Goal: Communication & Community: Answer question/provide support

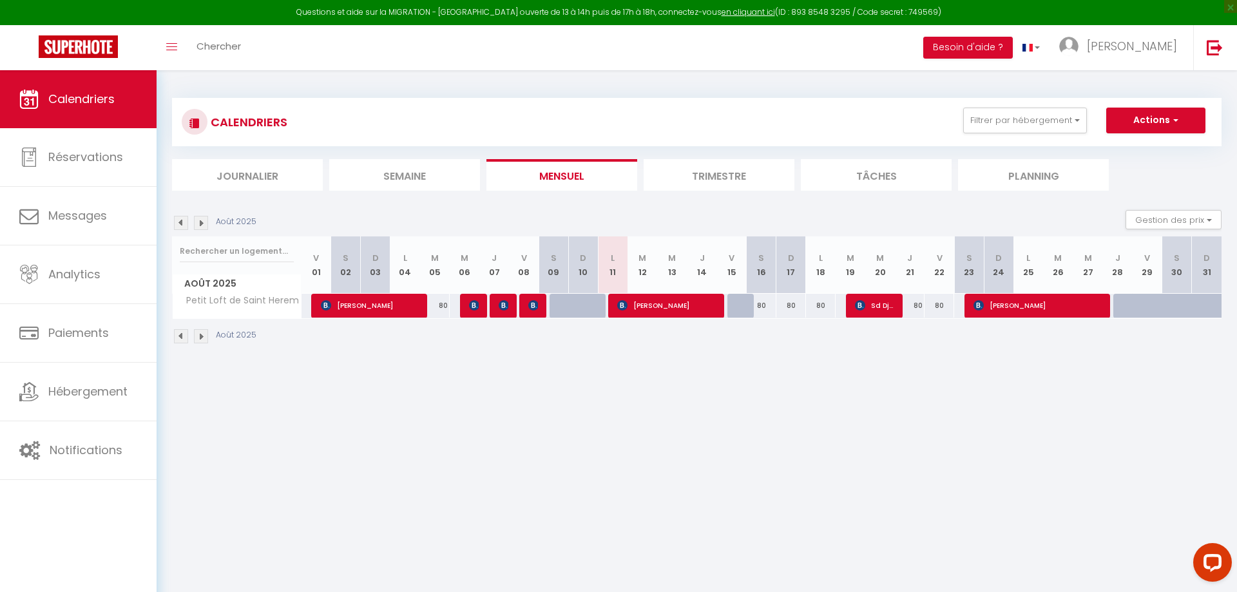
click at [175, 223] on img at bounding box center [181, 223] width 14 height 14
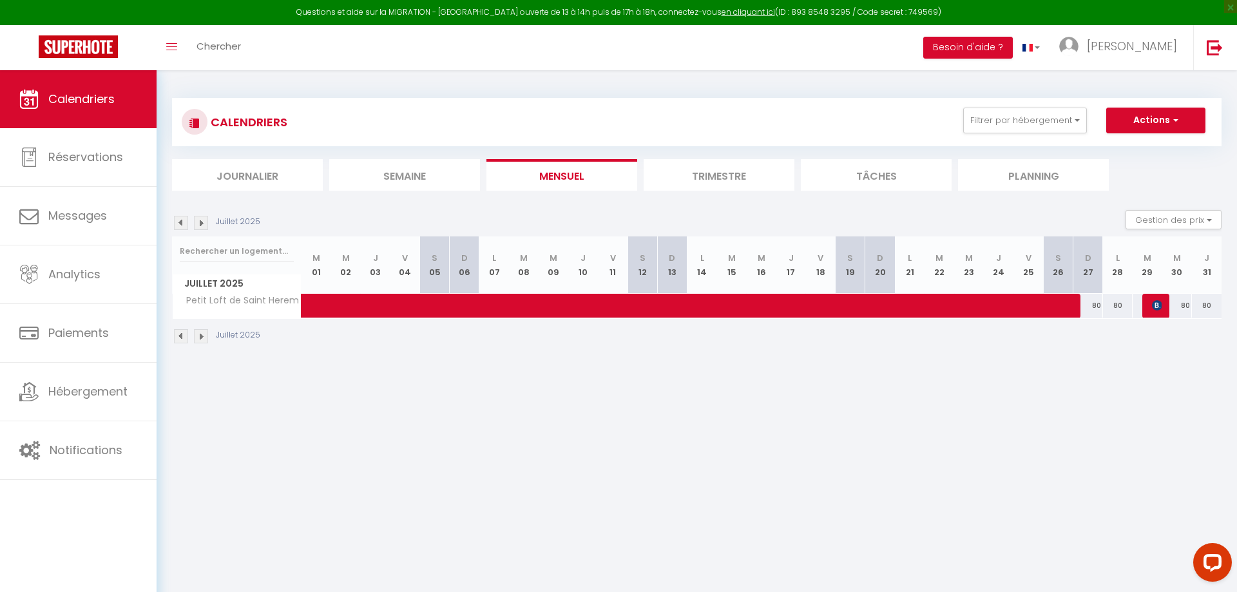
click at [178, 224] on img at bounding box center [181, 223] width 14 height 14
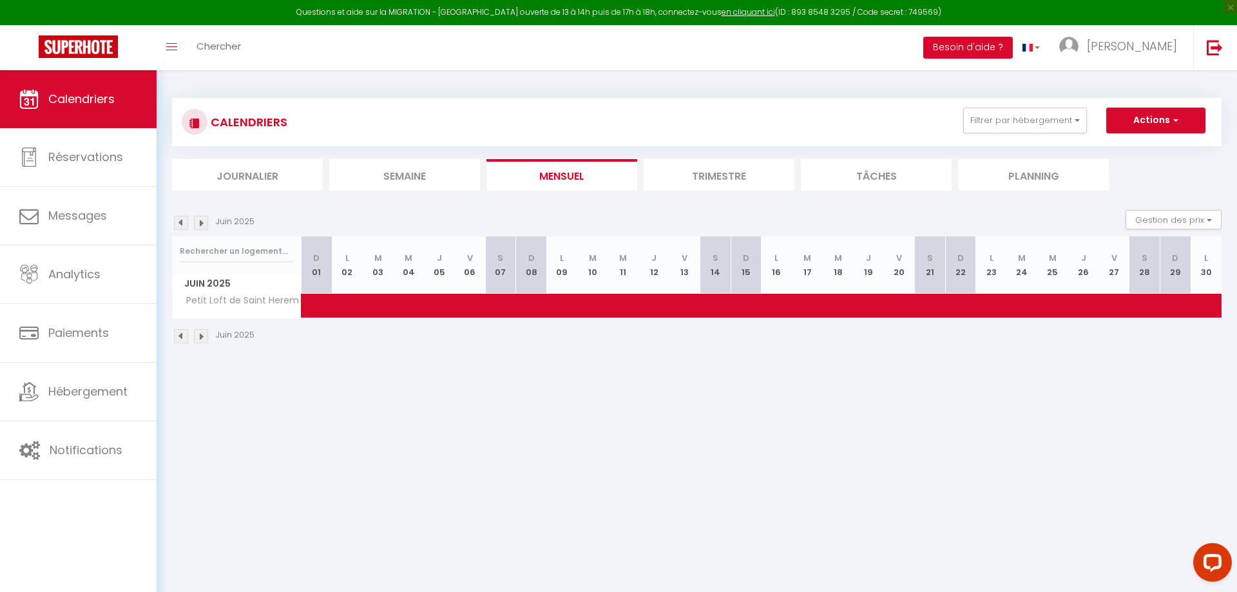
click at [178, 224] on img at bounding box center [181, 223] width 14 height 14
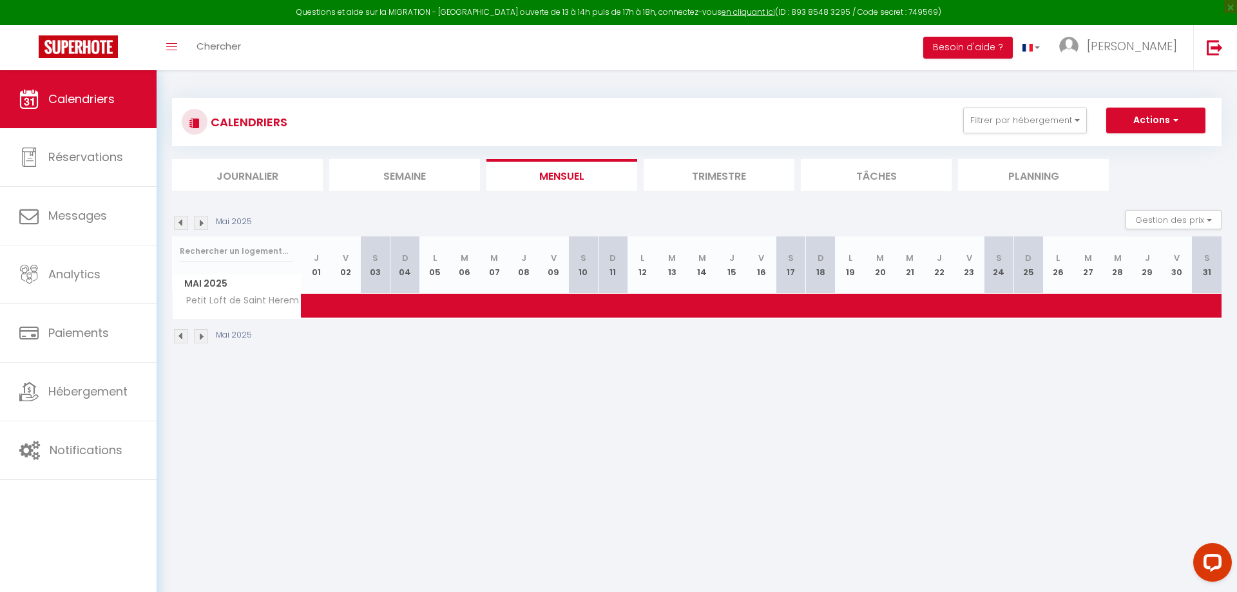
click at [178, 224] on img at bounding box center [181, 223] width 14 height 14
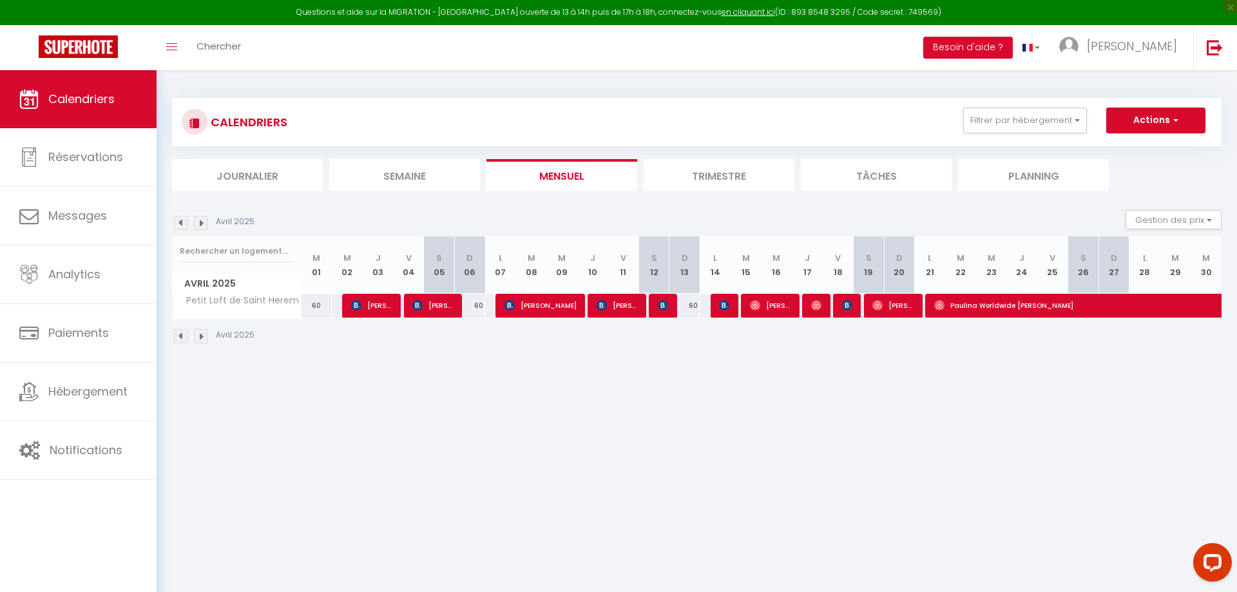
click at [200, 219] on img at bounding box center [201, 223] width 14 height 14
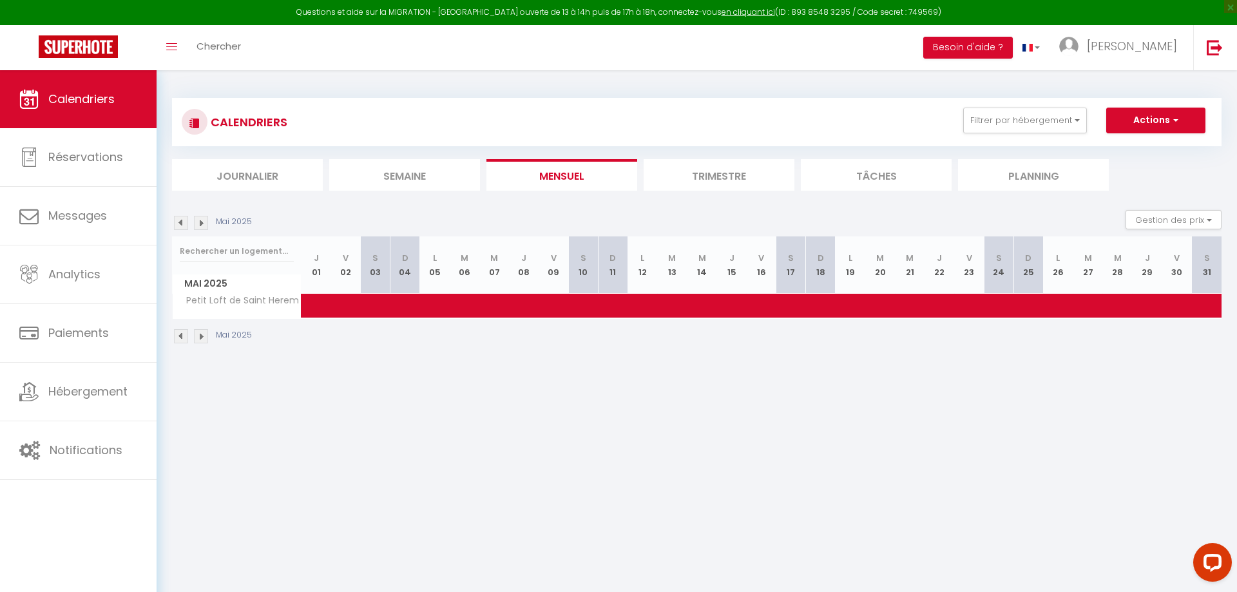
click at [200, 219] on img at bounding box center [201, 223] width 14 height 14
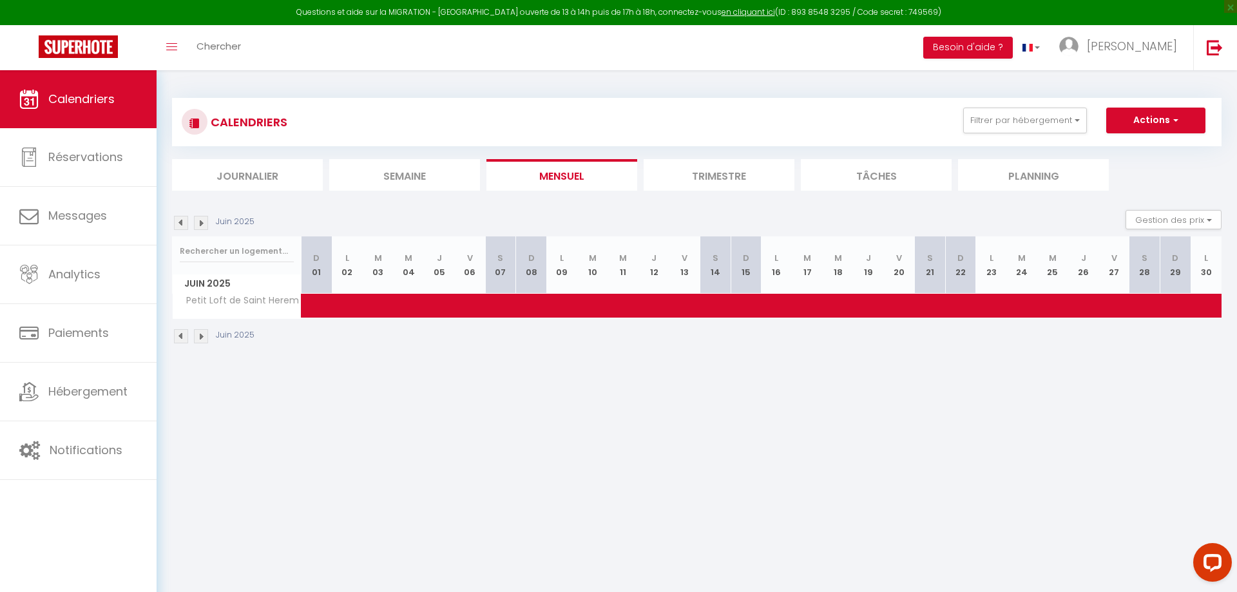
click at [200, 219] on img at bounding box center [201, 223] width 14 height 14
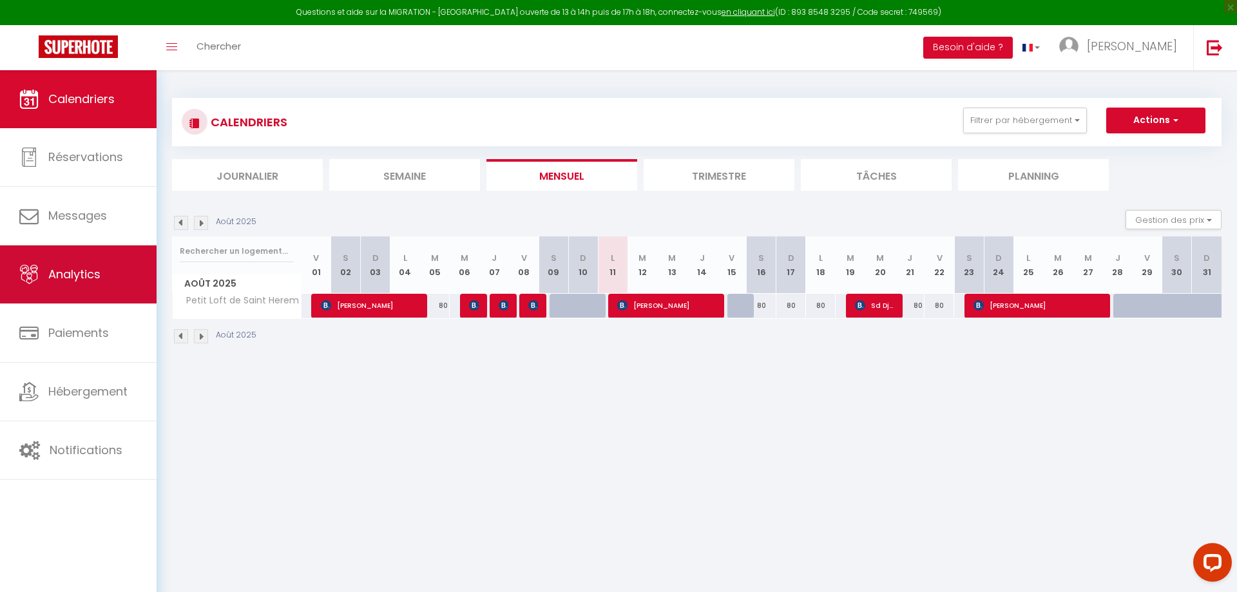
click at [97, 267] on link "Analytics" at bounding box center [78, 274] width 157 height 58
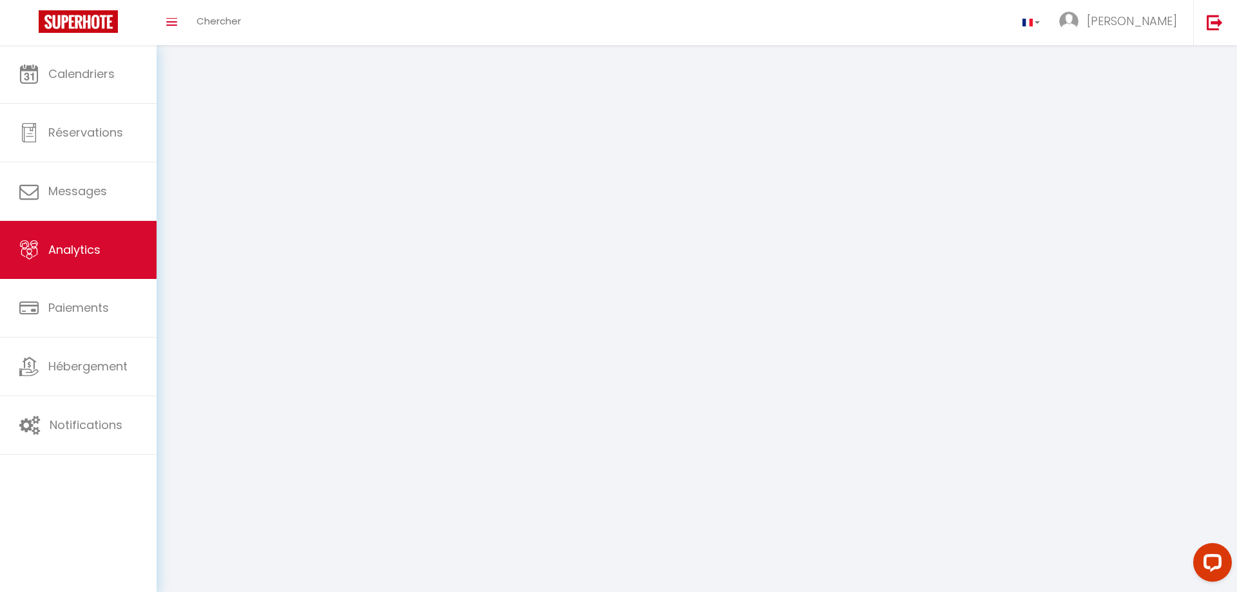
select select "2025"
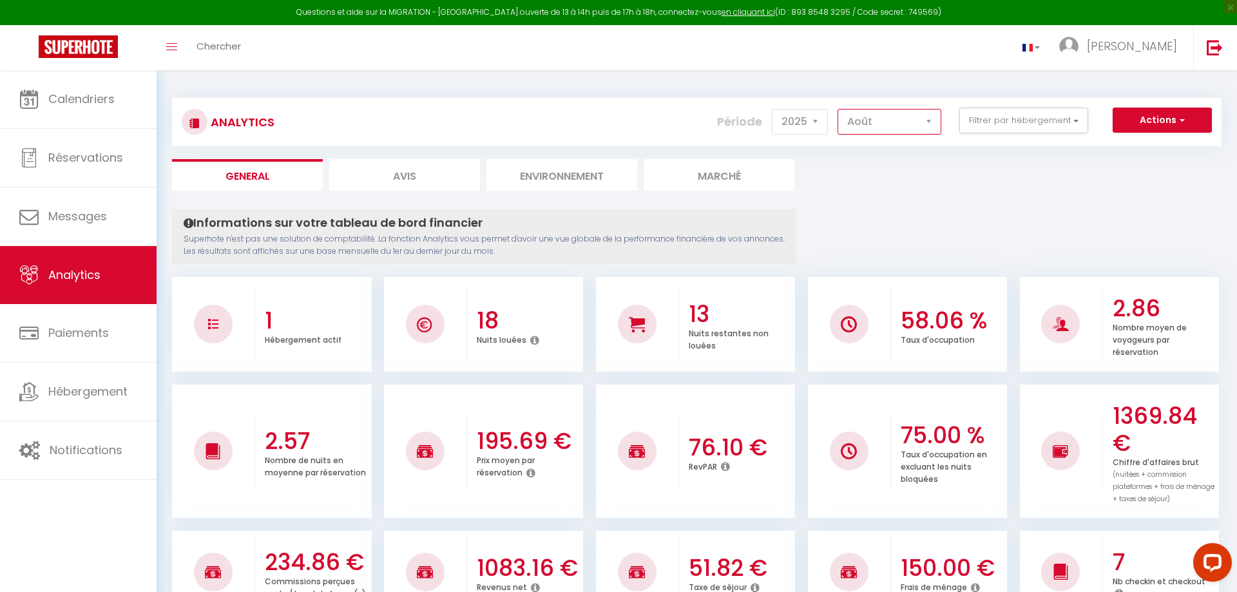
click at [837, 109] on select "Janvier Février Mars Avril Mai Juin Juillet Août Septembre Octobre Novembre Déc…" at bounding box center [889, 122] width 104 height 26
select select "4"
click option "Avril" at bounding box center [0, 0] width 0 height 0
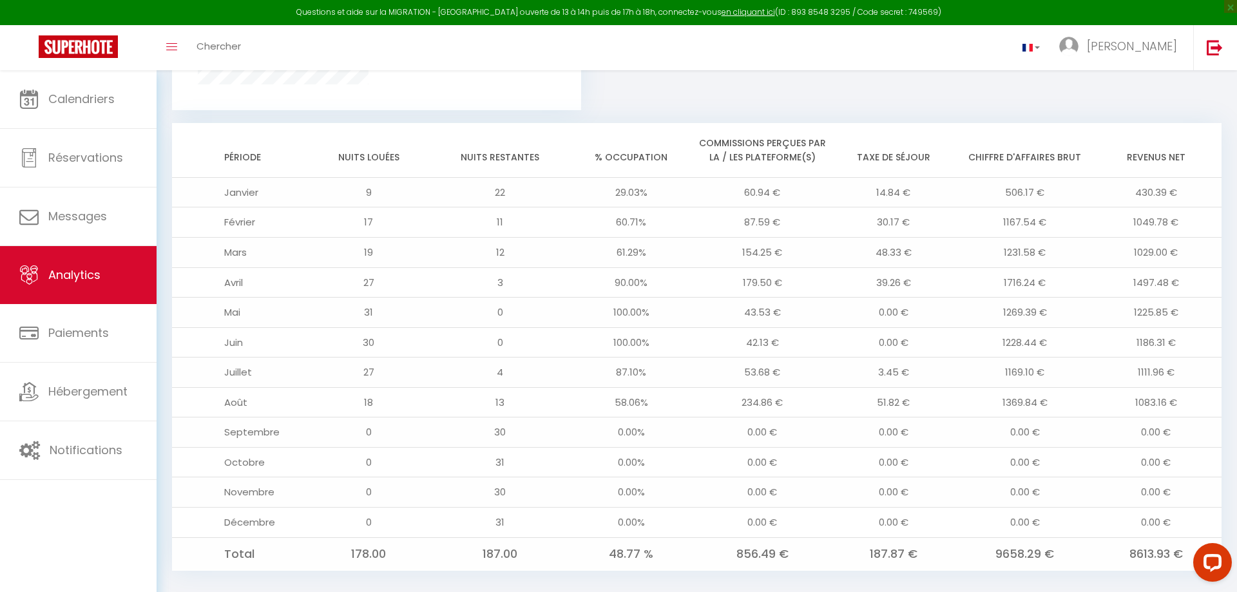
scroll to position [995, 0]
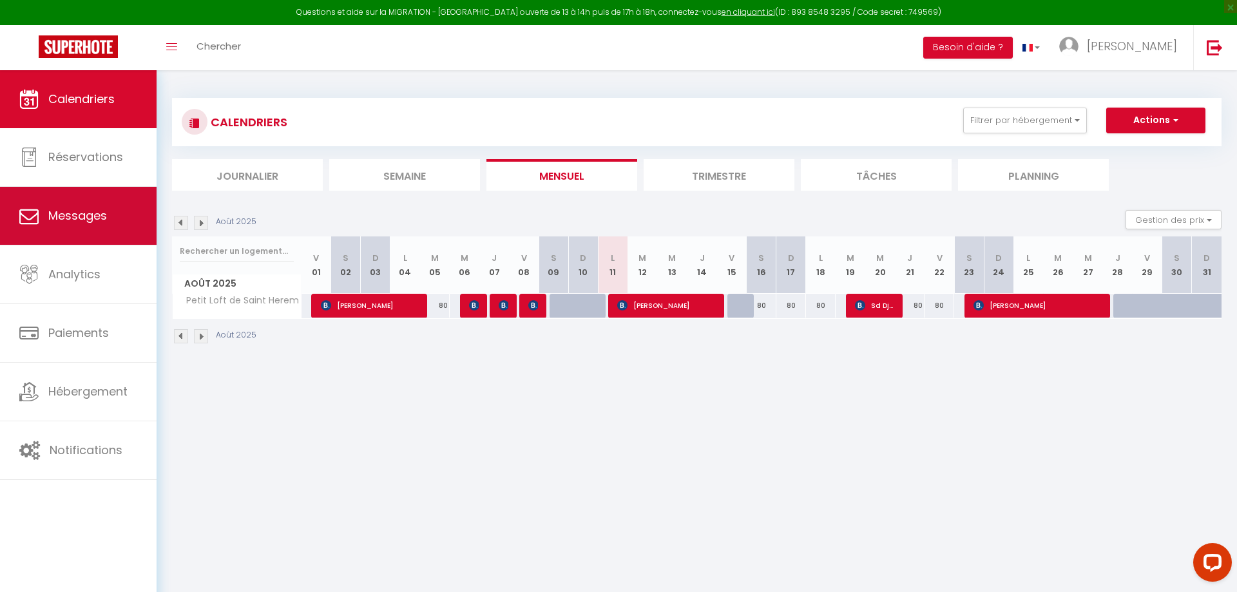
click at [101, 224] on span "Messages" at bounding box center [77, 215] width 59 height 16
select select "message"
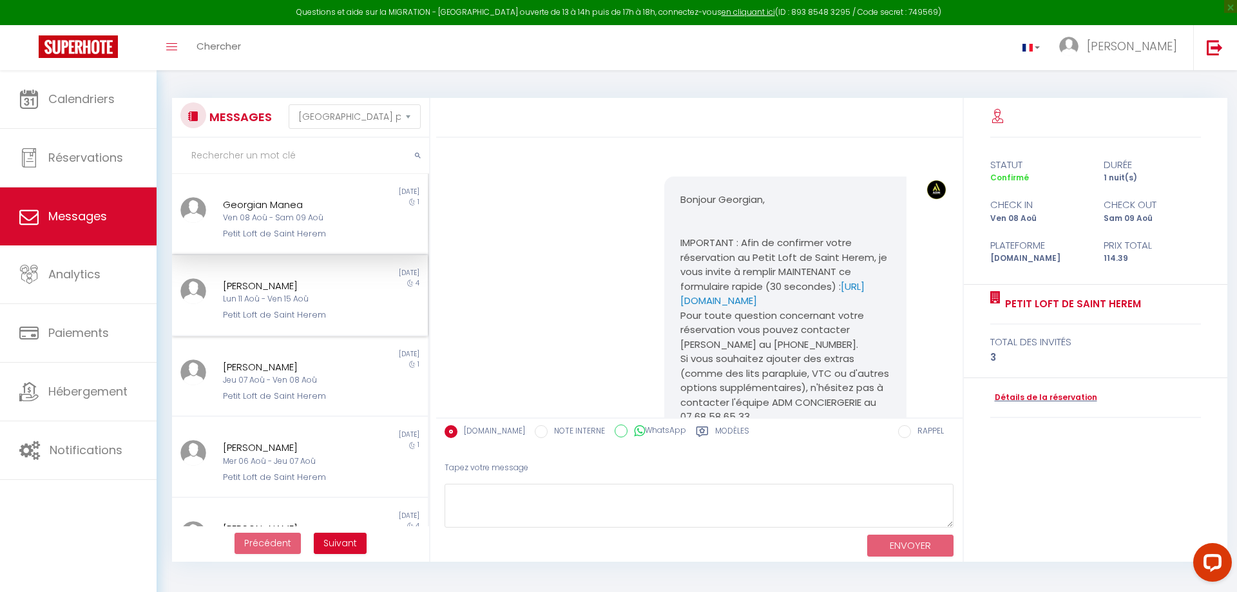
scroll to position [3946, 0]
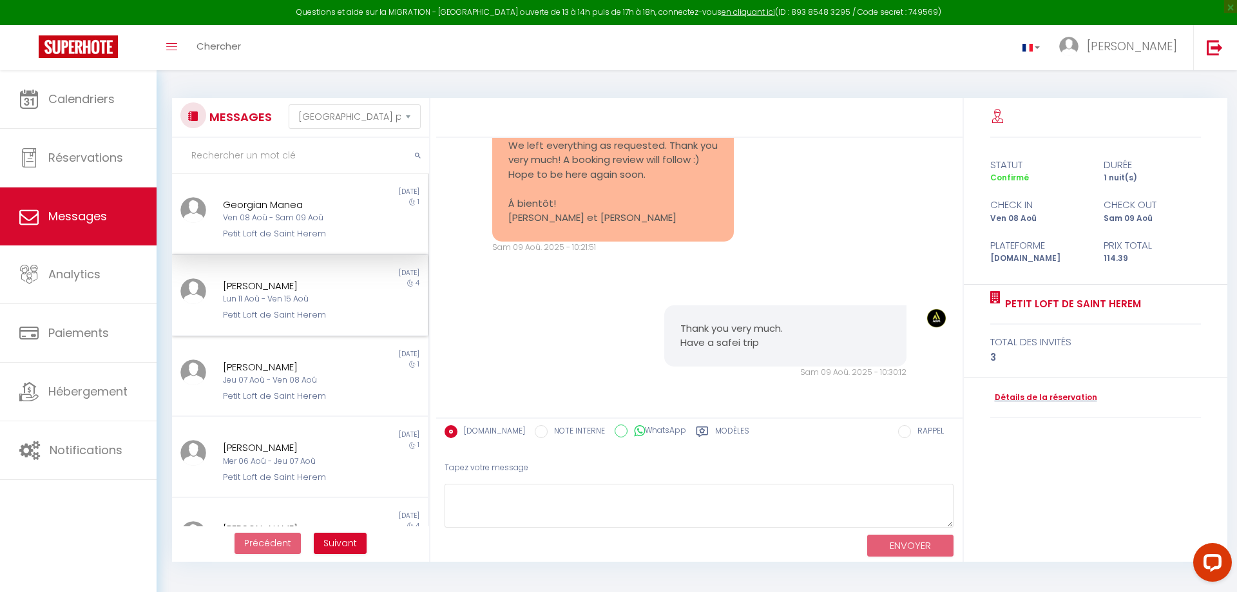
click at [326, 291] on div "[PERSON_NAME]" at bounding box center [289, 285] width 132 height 15
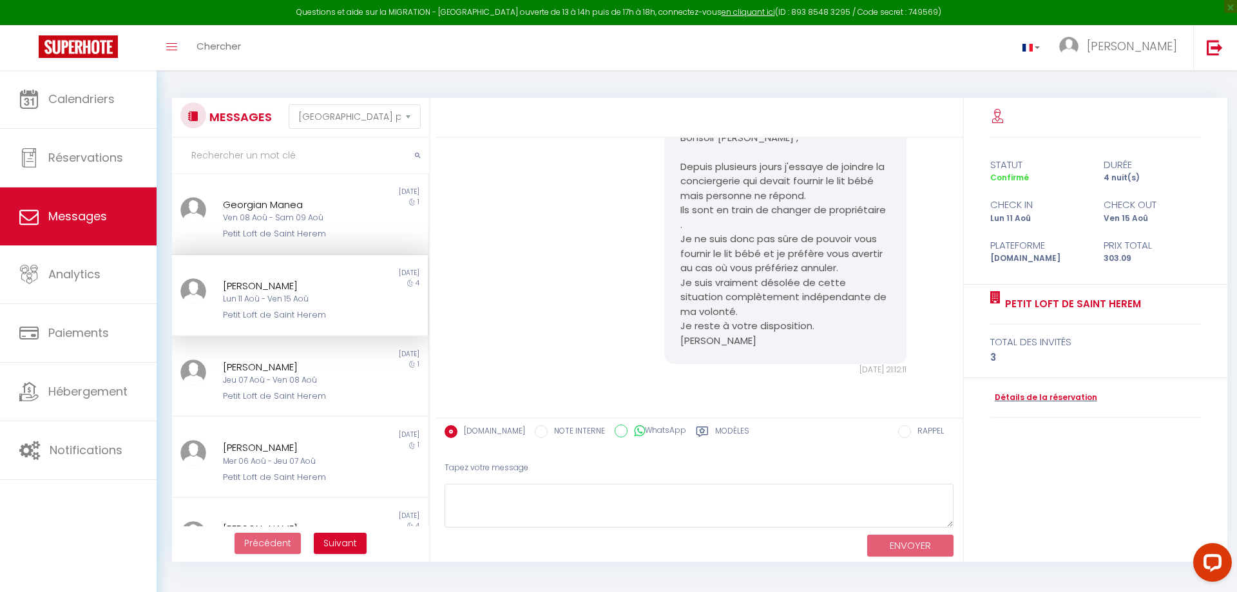
scroll to position [1714, 0]
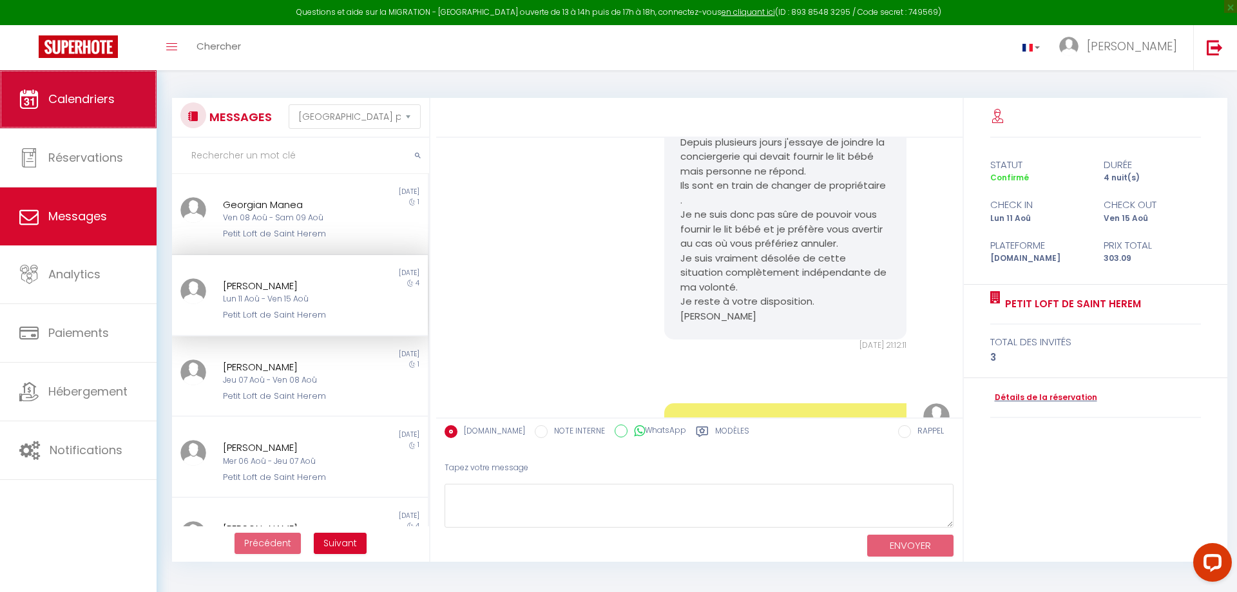
click at [97, 104] on span "Calendriers" at bounding box center [81, 99] width 66 height 16
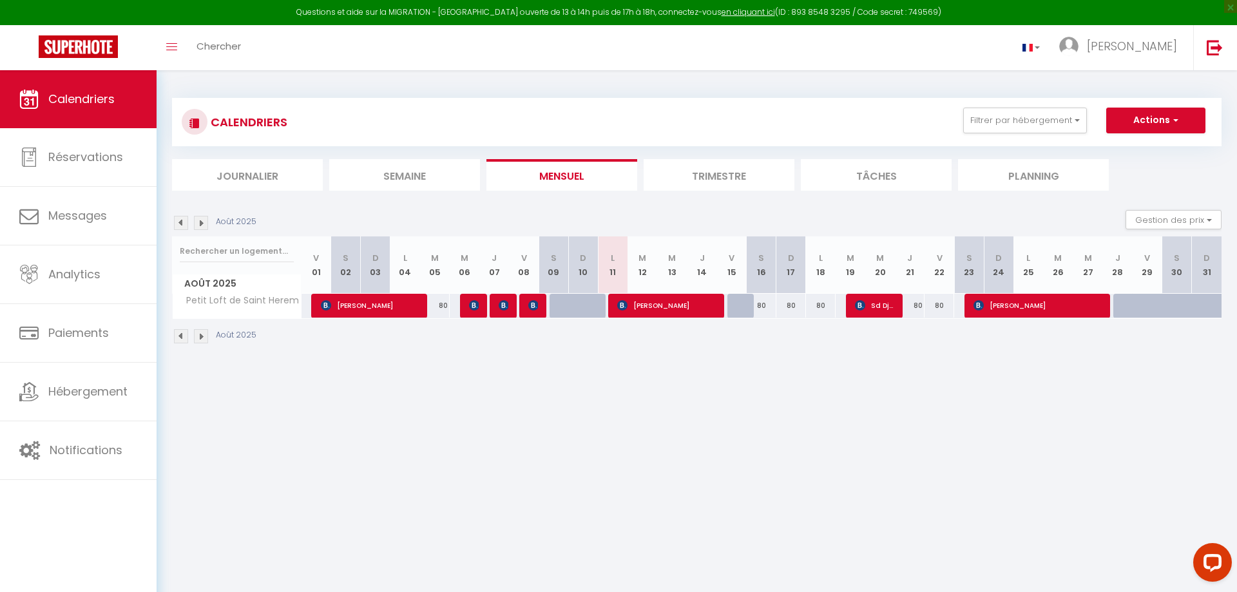
click at [632, 310] on span "[PERSON_NAME]" at bounding box center [666, 305] width 99 height 24
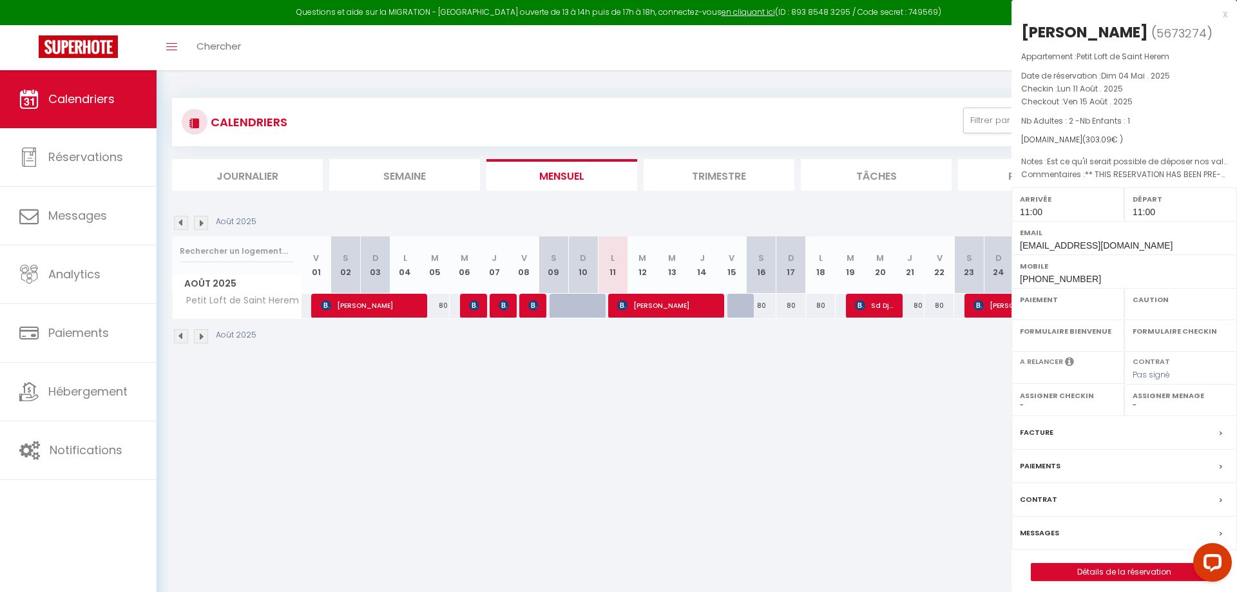
select select "OK"
select select "KO"
select select "1"
select select "0"
select select "1"
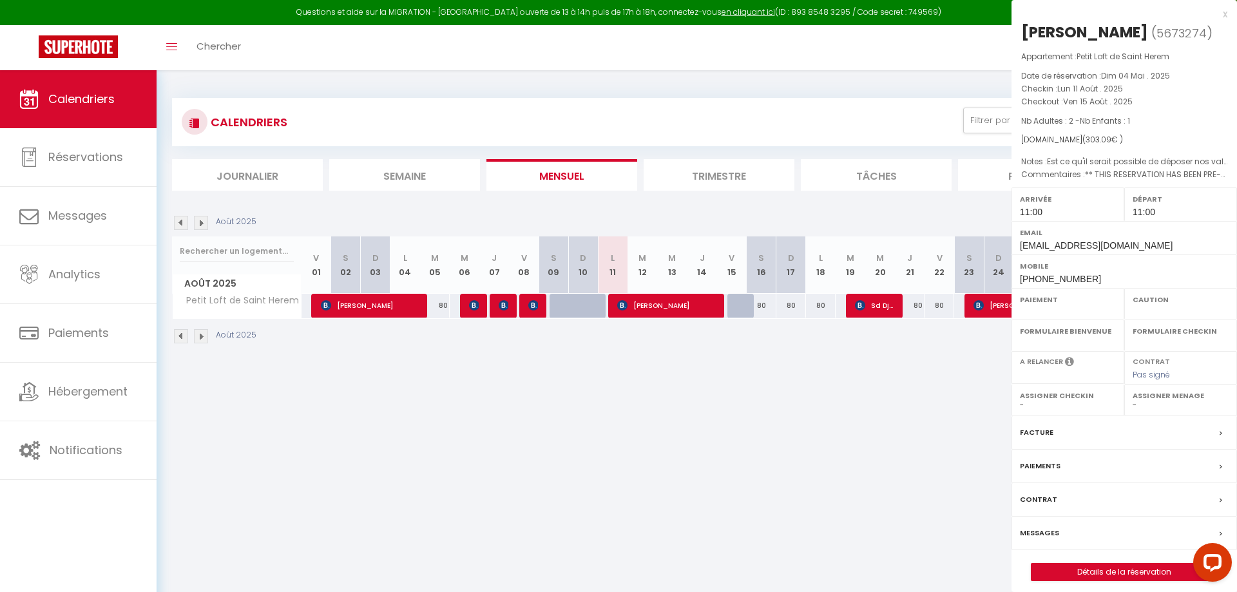
select select
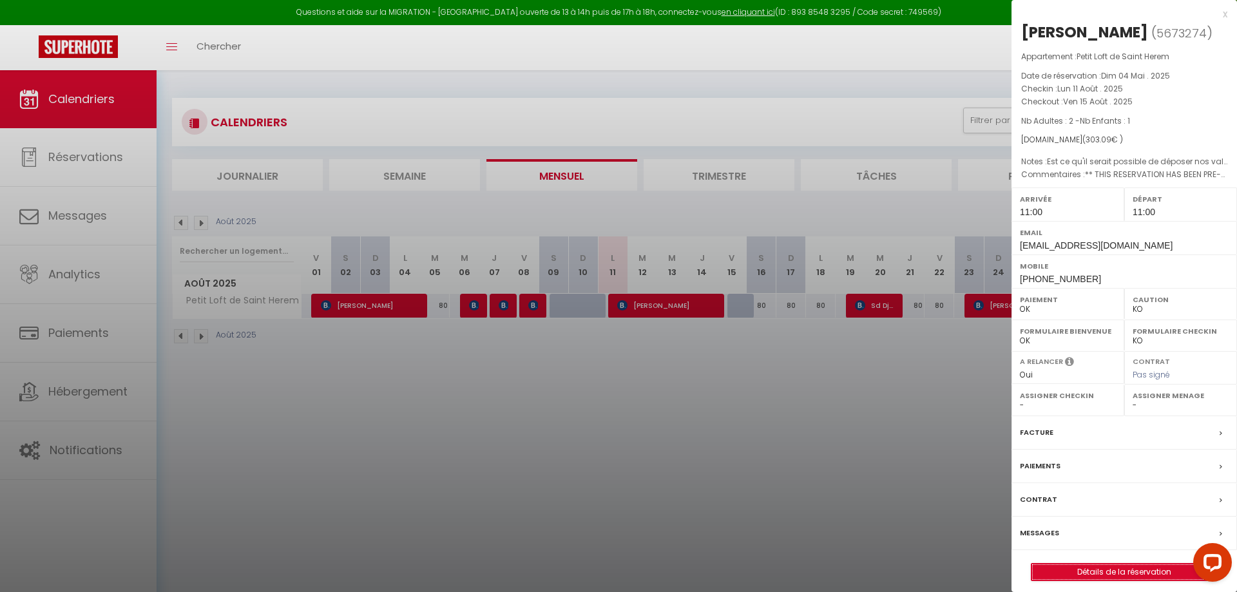
click at [1067, 576] on link "Détails de la réservation" at bounding box center [1124, 572] width 186 height 17
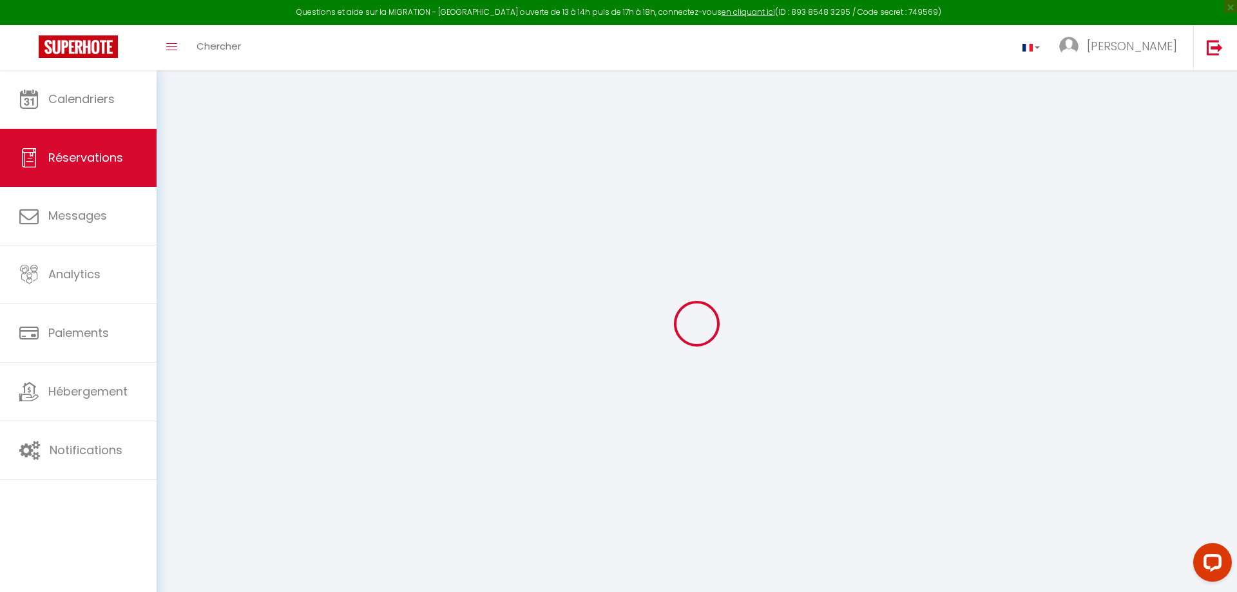
type input "Camille"
type input "Guérin"
type input "cgueri.320632@guest.booking.com"
type input "camilleguerin15@gmail.com"
type input "+33646843011"
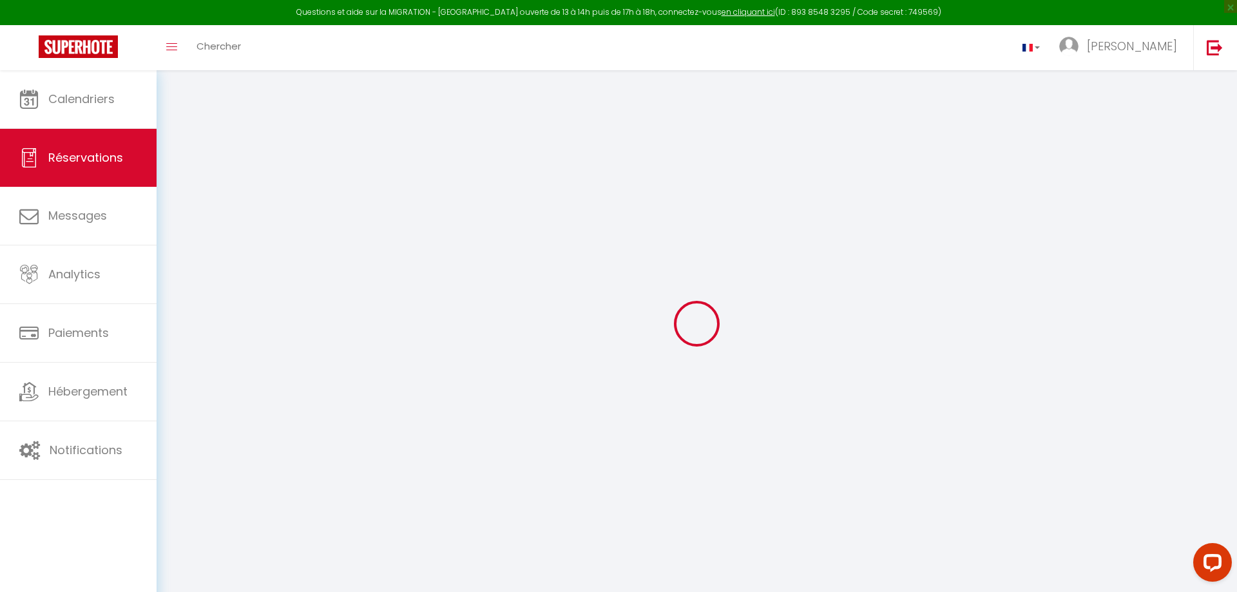
type input "+33646843011"
select select "FR"
type input "49.47"
type input "4.24"
select select "57130"
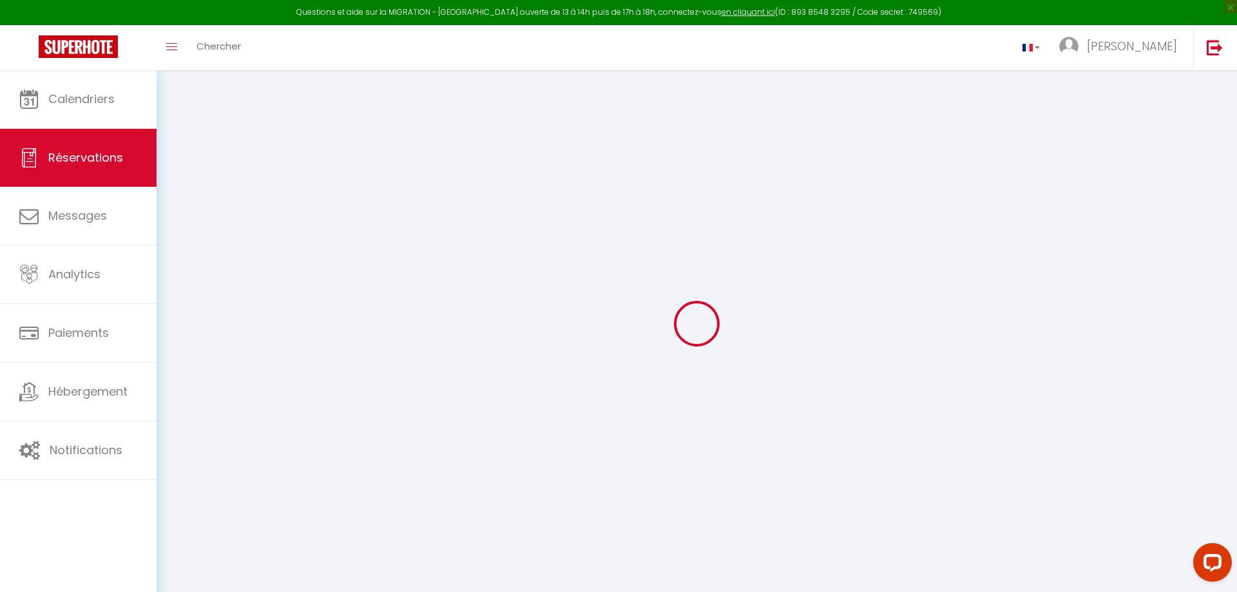
select select "1"
select select
type input "2"
type input "1"
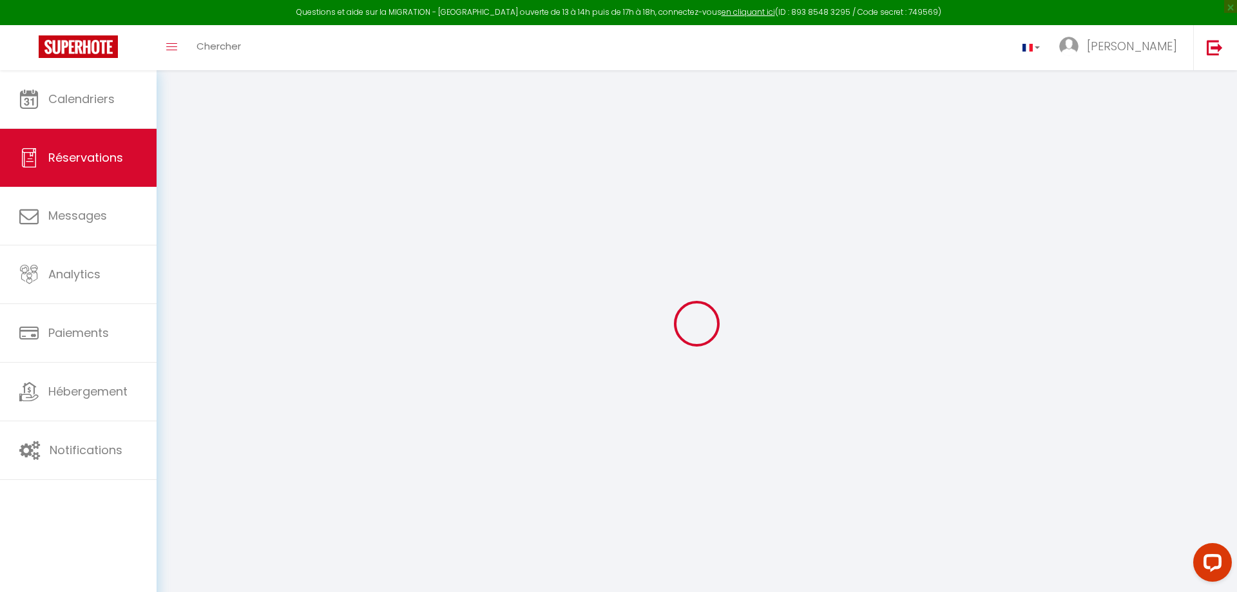
select select "12"
select select
type input "266"
checkbox input "false"
select select "2"
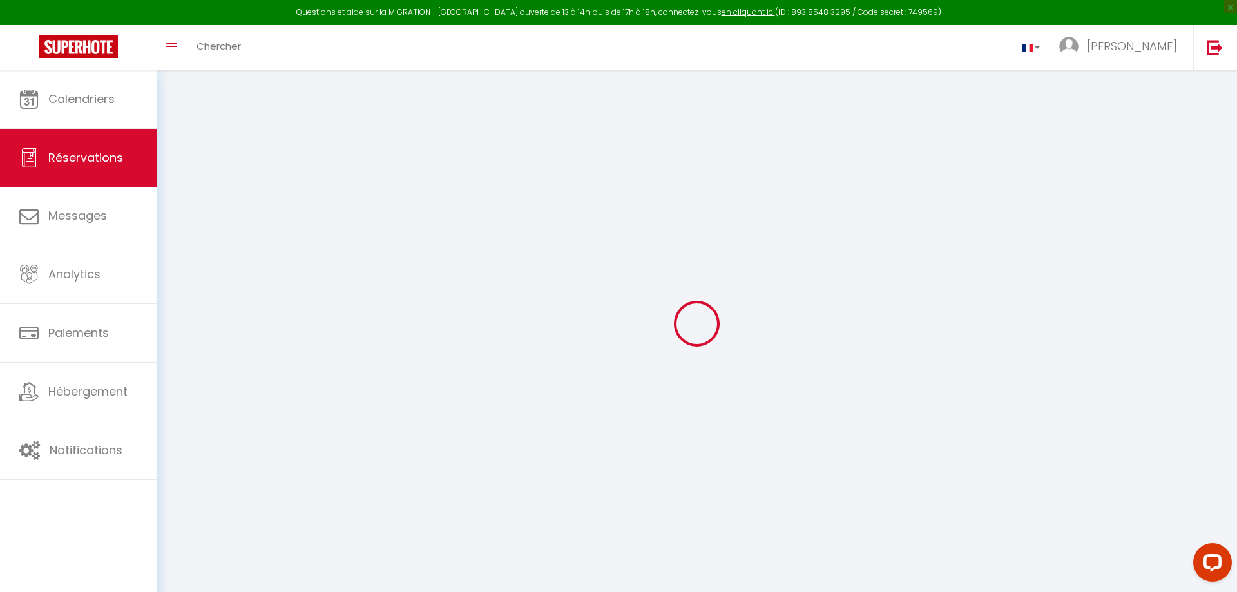
type input "0"
select select
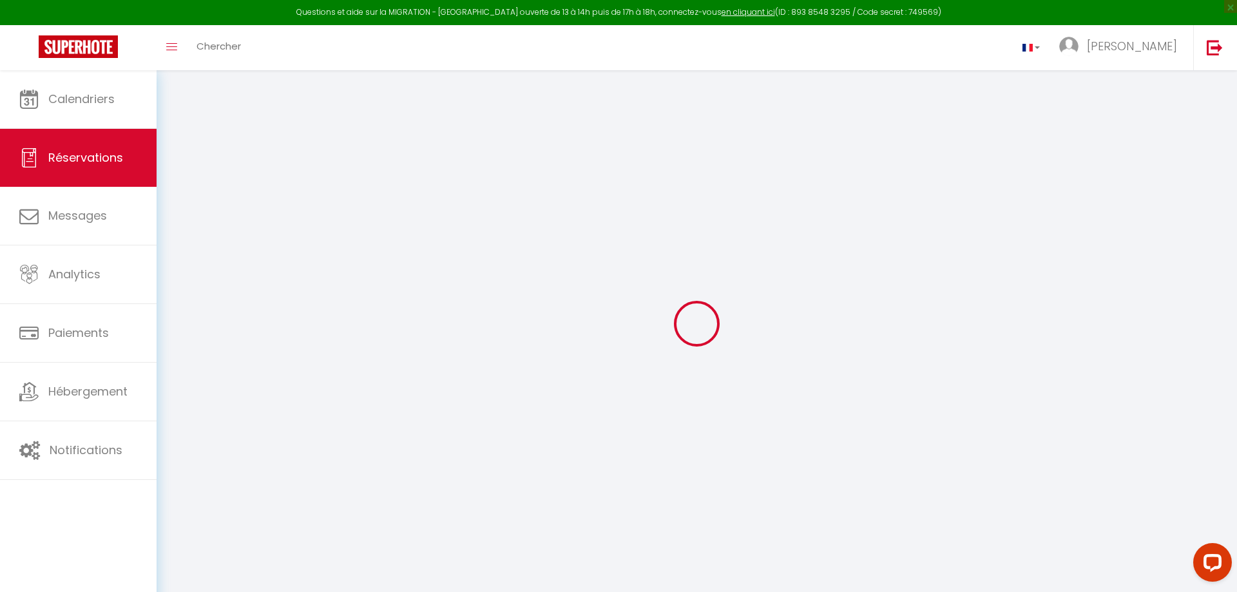
select select "14"
checkbox input "false"
select select
checkbox input "false"
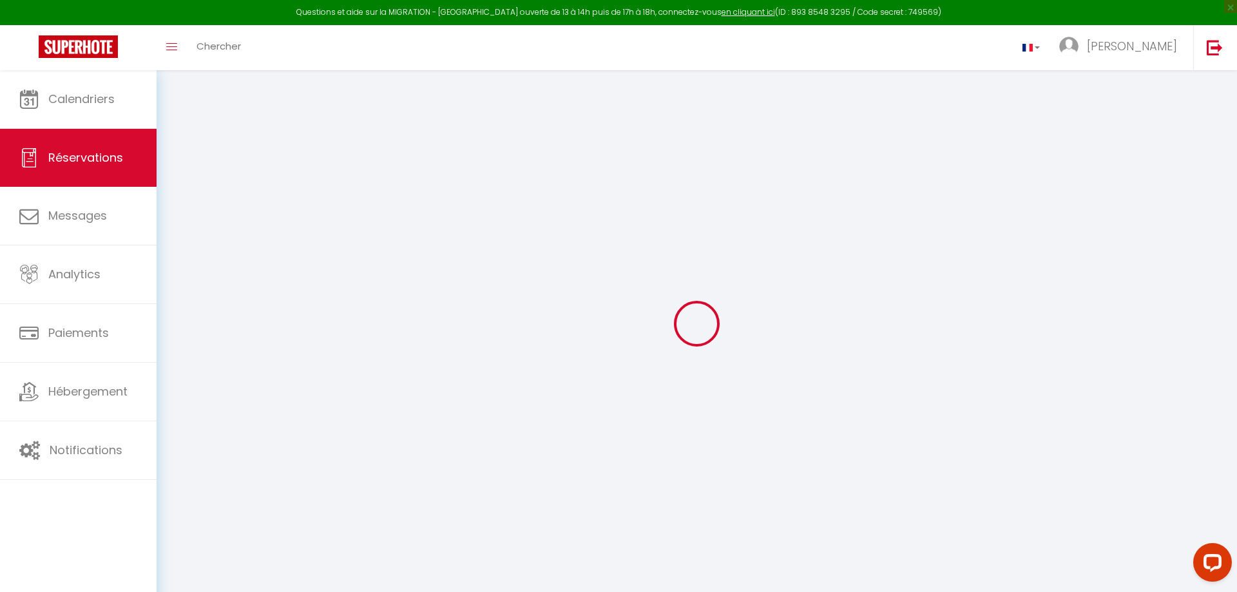
select select
checkbox input "false"
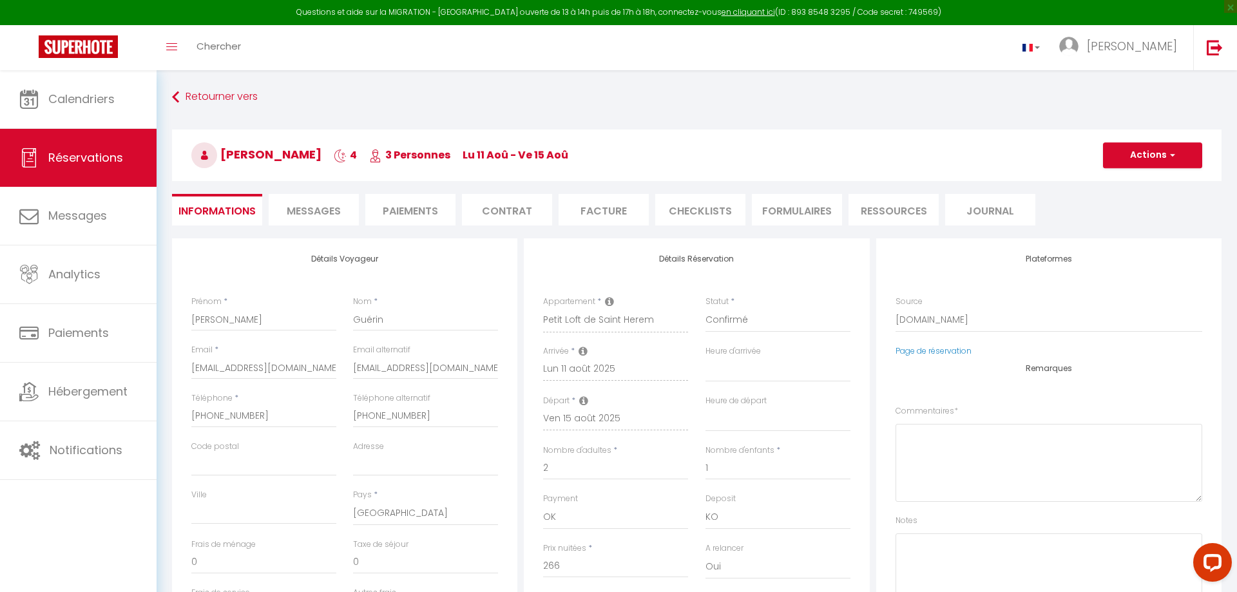
select select
checkbox input "false"
type textarea "** THIS RESERVATION HAS BEEN PRE-PAID ** BOOKING NOTE : Payment charge is EUR 4…"
type textarea "Est ce qu'il serait possible de déposer nos valises avant 15h ? Car nous arrive…"
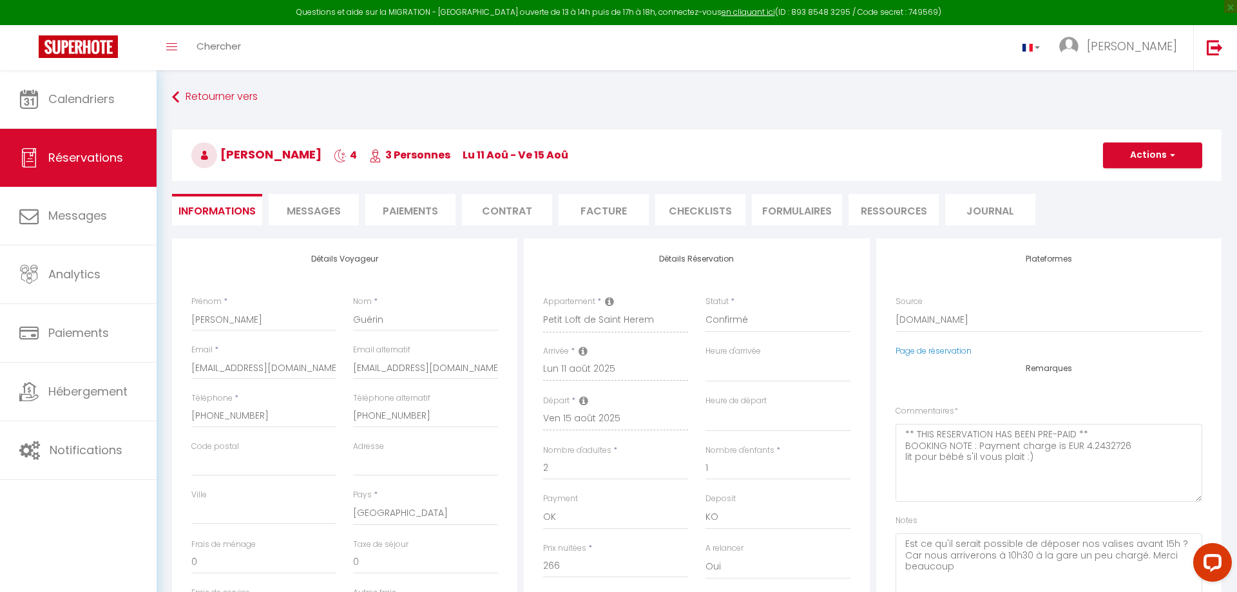
type input "25"
type input "12.09"
select select
checkbox input "false"
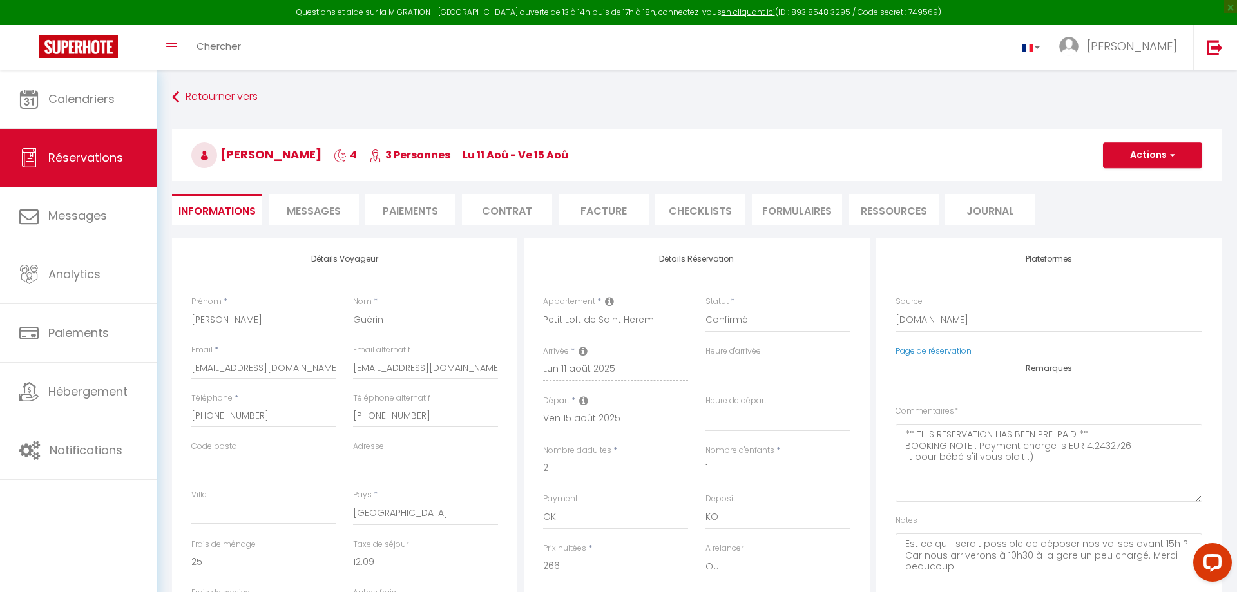
select select "11:00"
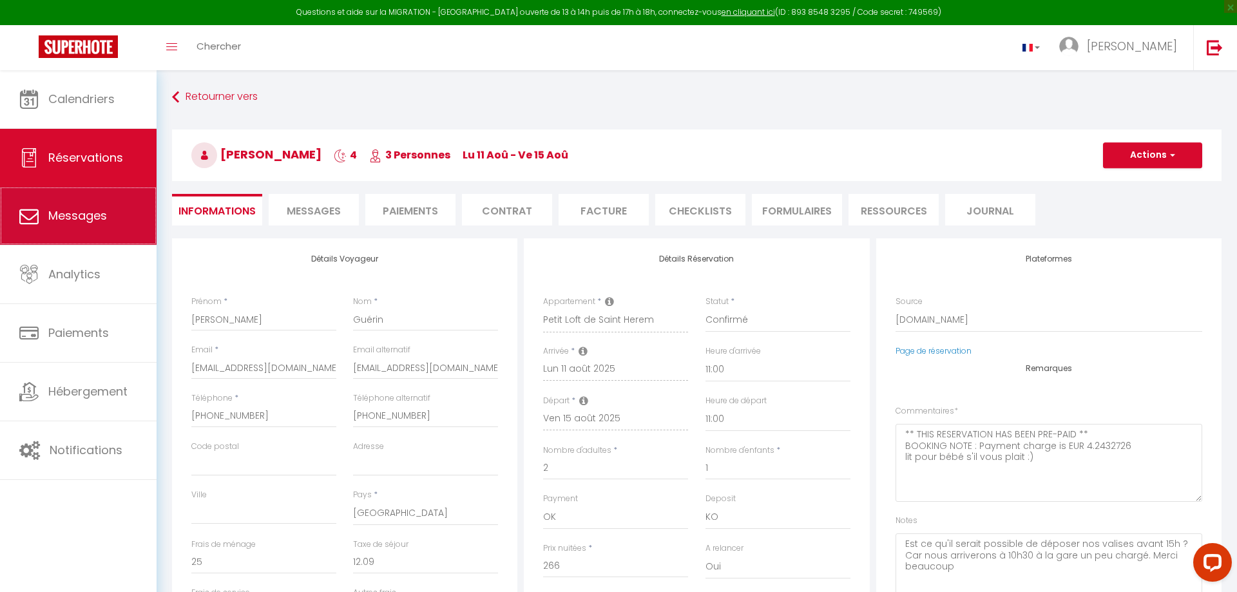
click at [119, 216] on link "Messages" at bounding box center [78, 216] width 157 height 58
select select "message"
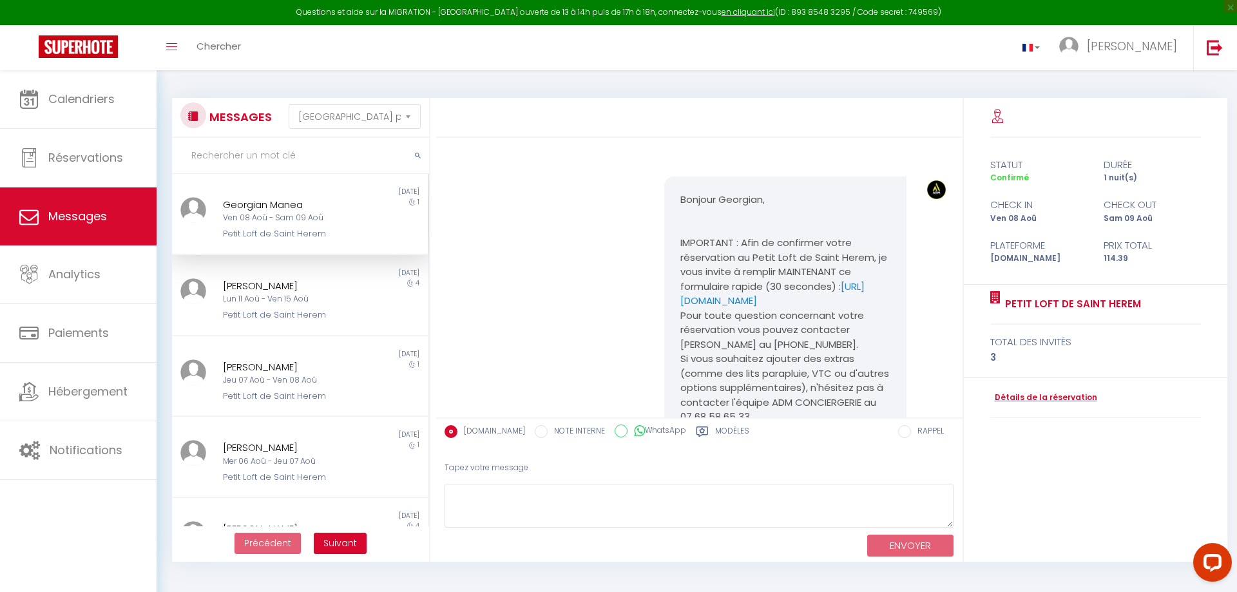
scroll to position [3946, 0]
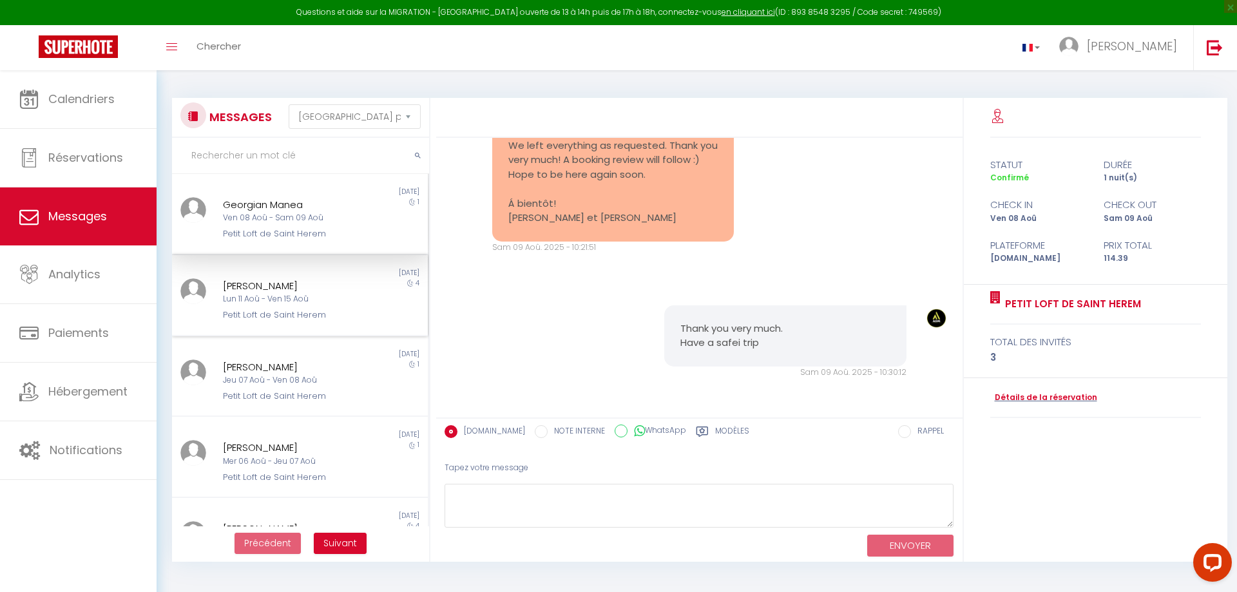
click at [369, 316] on div "4" at bounding box center [396, 300] width 64 height 44
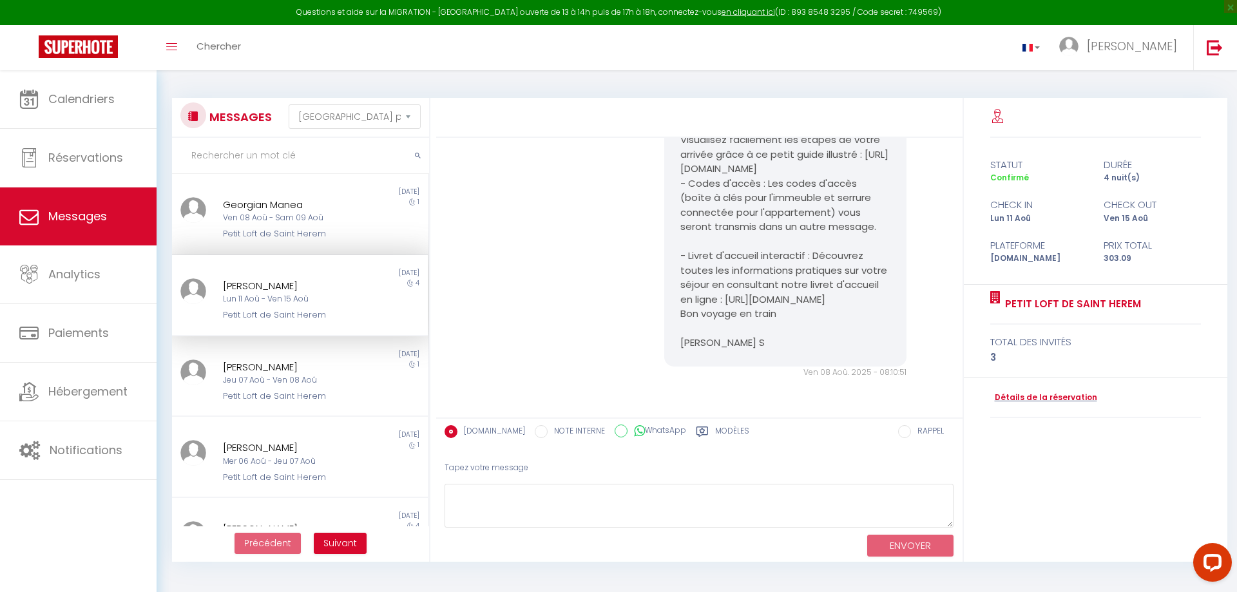
scroll to position [2699, 0]
click at [514, 494] on textarea at bounding box center [698, 506] width 509 height 44
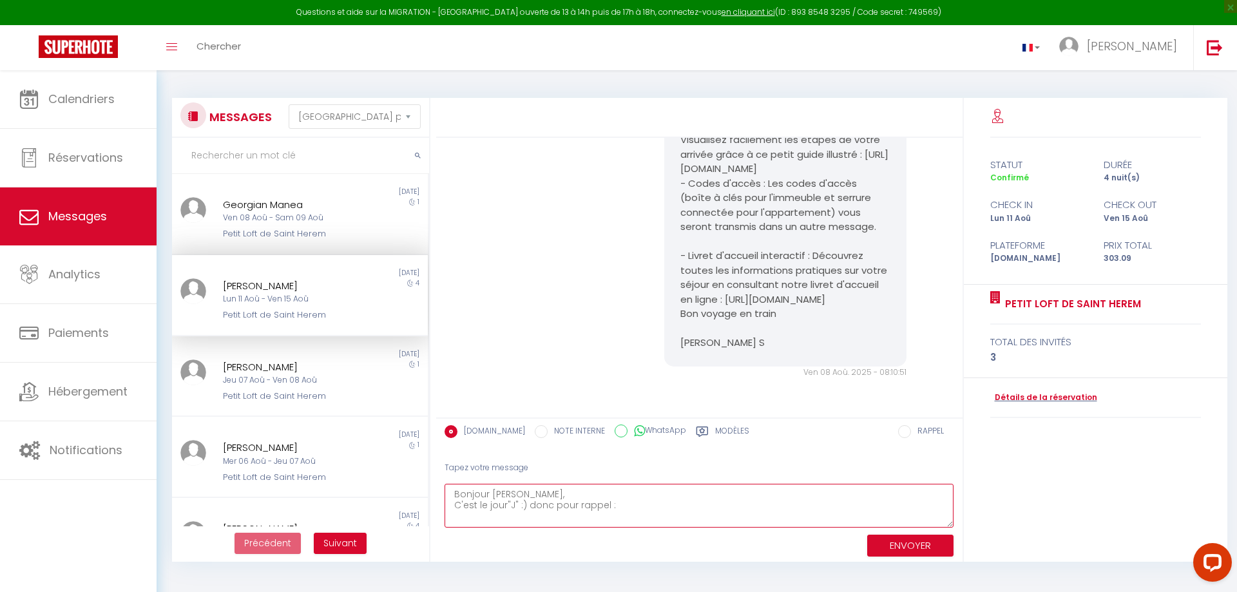
paste textarea "Le code de la boîte à clé extérieure est le 2104. Bien penser à brouiller le co…"
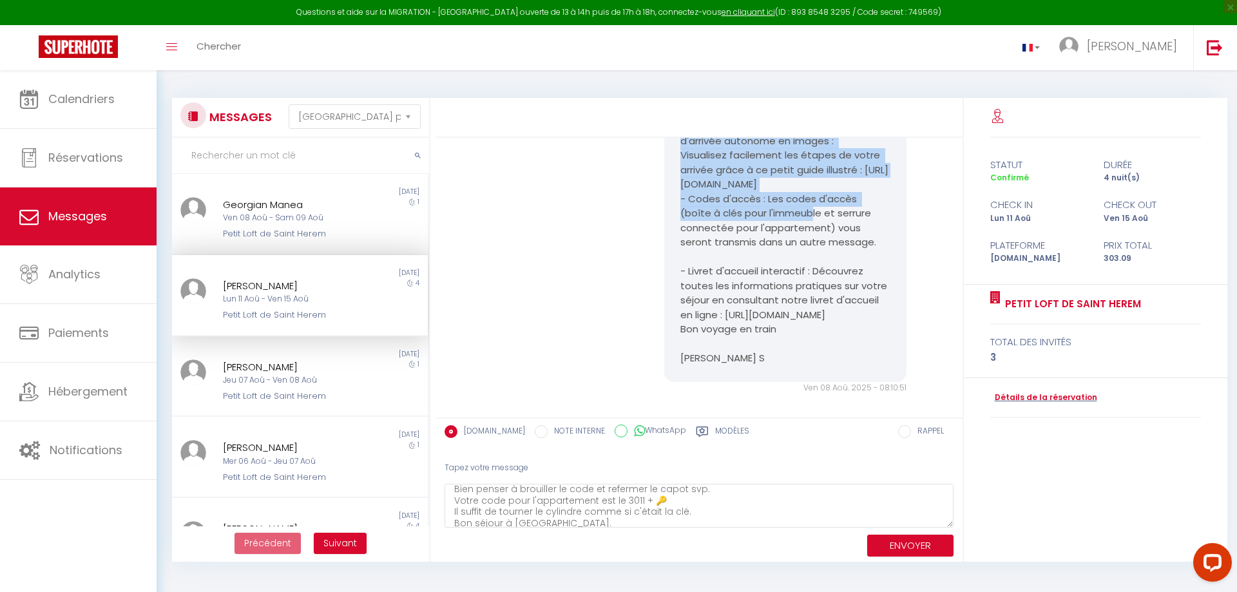
drag, startPoint x: 833, startPoint y: 202, endPoint x: 864, endPoint y: 287, distance: 90.3
click at [864, 287] on pre "Bonjour Camille, Afin de préparer au mieux votre arrivée, voici quelques inform…" at bounding box center [784, 221] width 209 height 290
copy pre "Procédure d'arrivée autonome en images : Visualisez facilement les étapes de vo…"
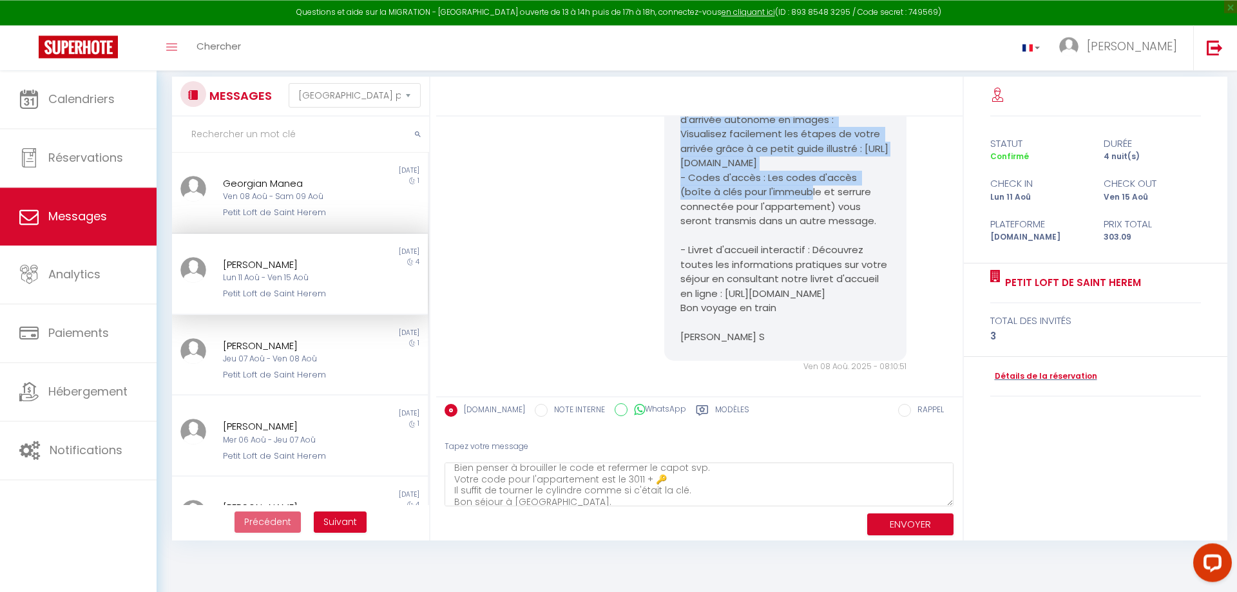
scroll to position [70, 0]
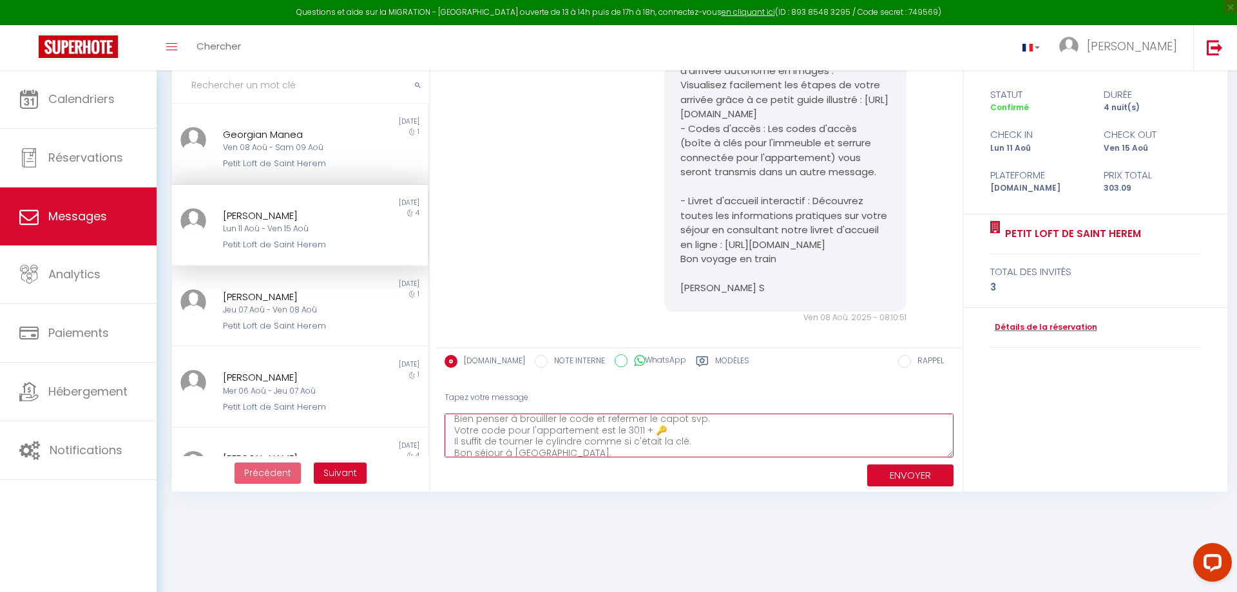
click at [585, 453] on textarea "Bonjour Camille, C'est le jour"J" :) donc pour rappel : Le code de la boîte à c…" at bounding box center [698, 436] width 509 height 44
click at [614, 436] on textarea "Bonjour Camille, C'est le jour"J" :) donc pour rappel : Le code de la boîte à c…" at bounding box center [698, 436] width 509 height 44
paste textarea "Procédure d'arrivée autonome en images : Visualisez facilement les étapes de vo…"
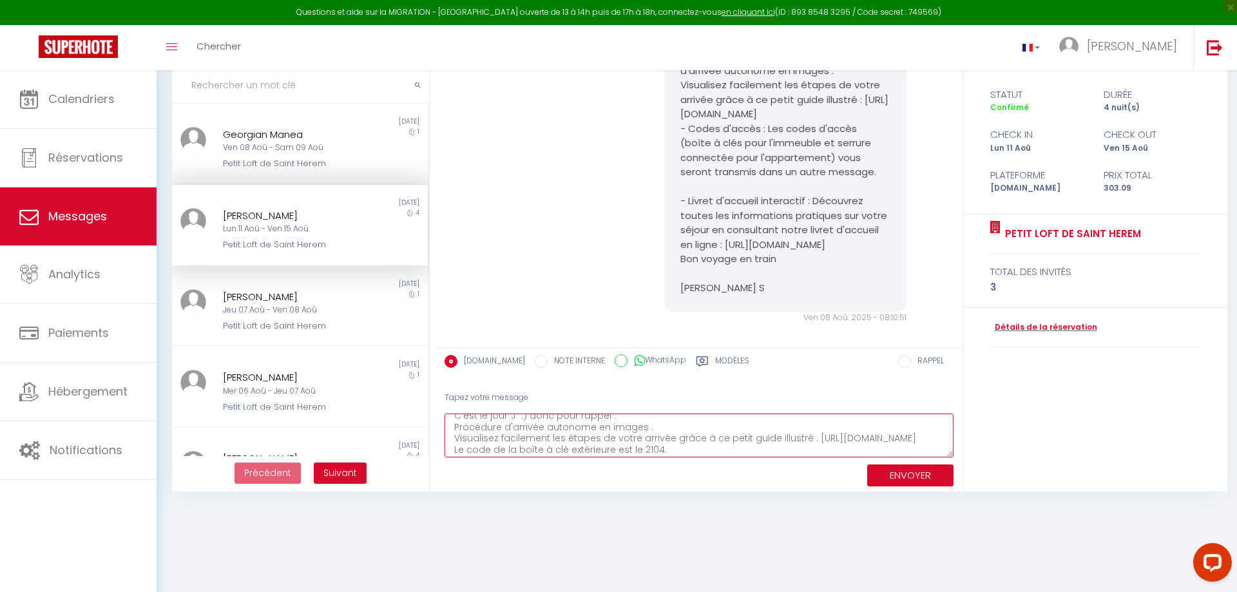
drag, startPoint x: 803, startPoint y: 439, endPoint x: 457, endPoint y: 440, distance: 346.5
click at [457, 440] on textarea "Bonjour Camille, C'est le jour"J" :) donc pour rappel : Procédure d'arrivée aut…" at bounding box center [698, 436] width 509 height 44
click at [868, 442] on textarea "Bonjour Camille, C'est le jour"J" :) donc pour rappel : Procédure d'arrivée aut…" at bounding box center [698, 436] width 509 height 44
type textarea "Bonjour Camille, C'est le jour"J" :) donc pour rappel : Procédure d'arrivée aut…"
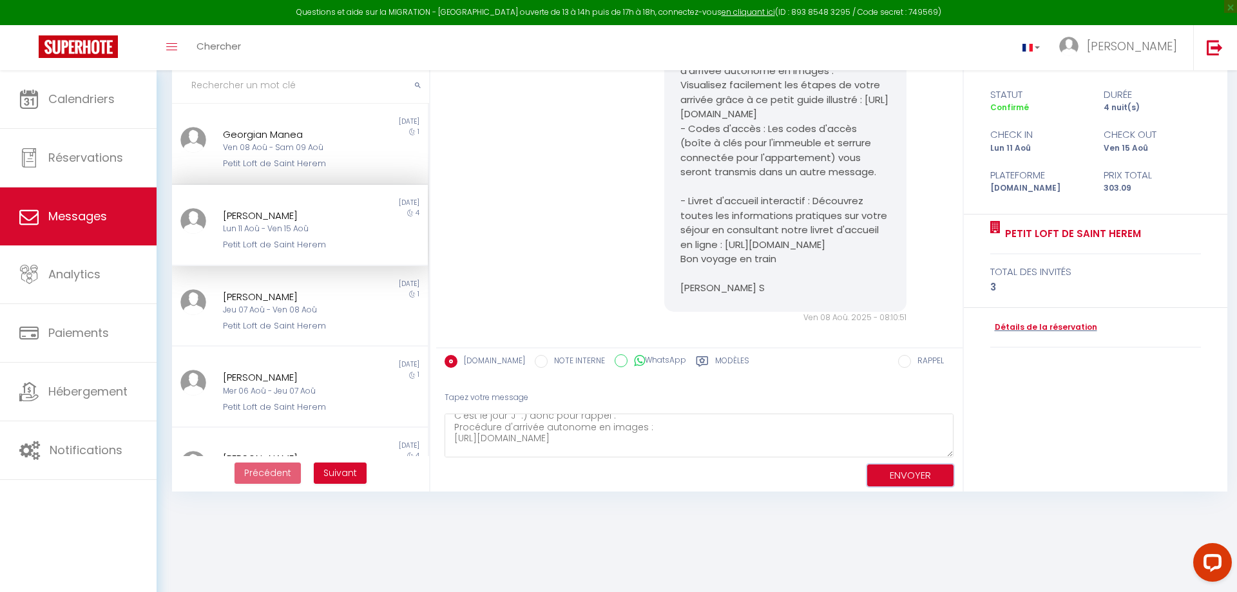
click at [914, 475] on button "ENVOYER" at bounding box center [910, 475] width 86 height 23
